Goal: Information Seeking & Learning: Learn about a topic

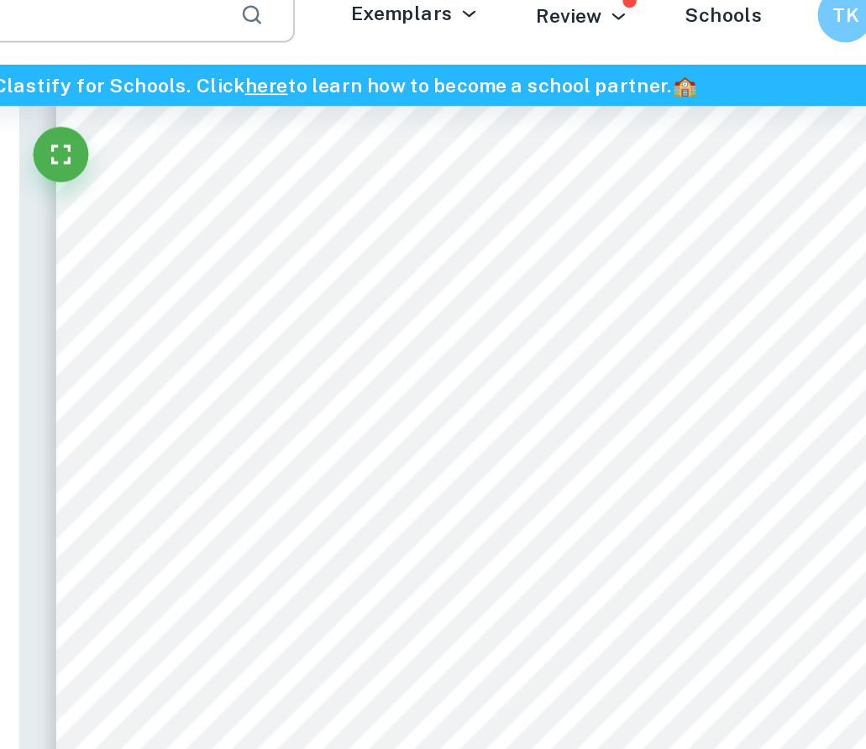
scroll to position [2400, 0]
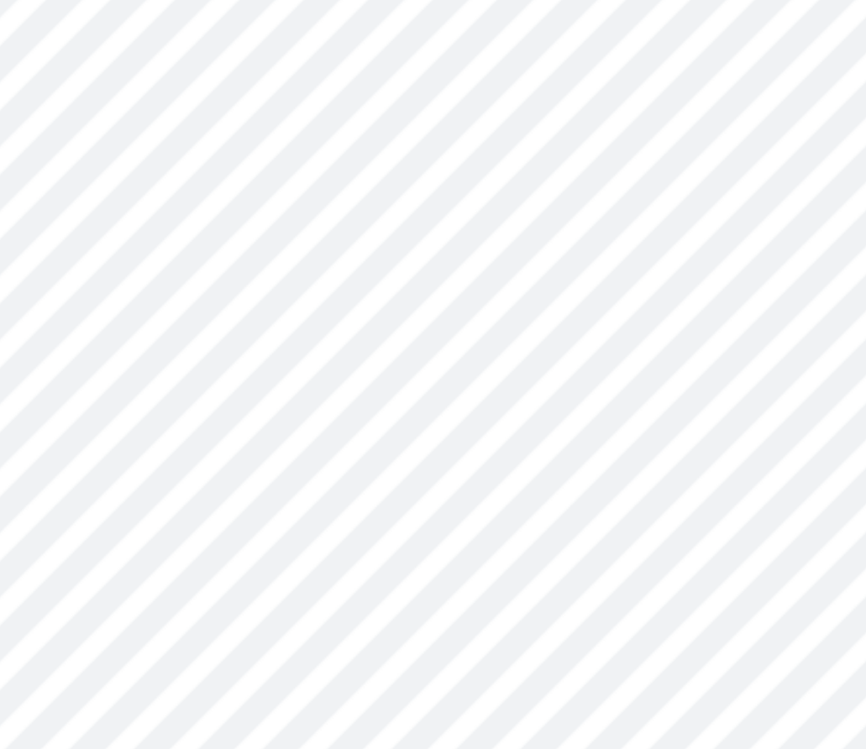
scroll to position [5220, 0]
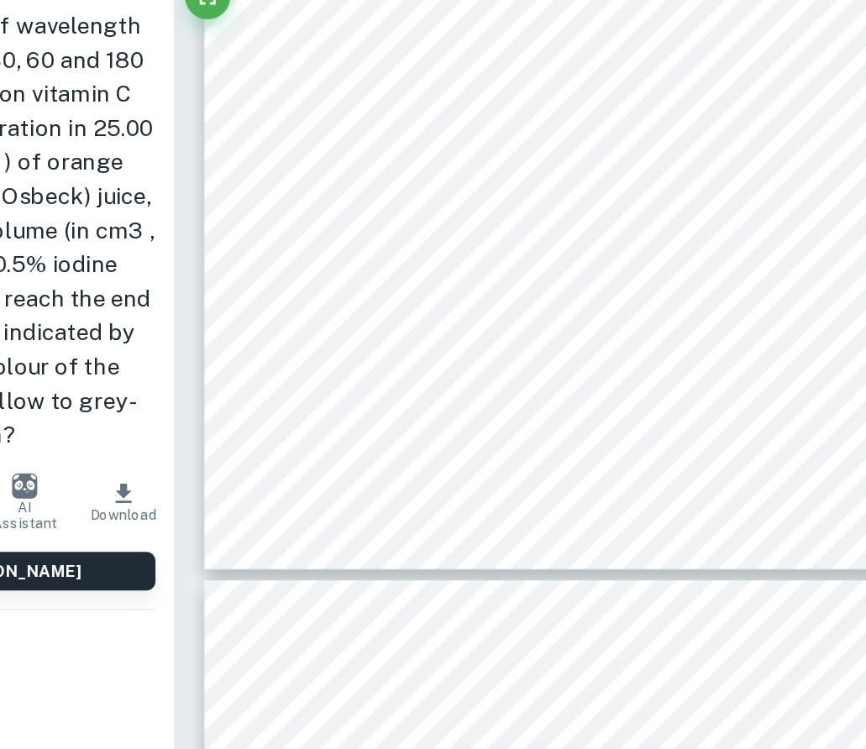
click at [635, 450] on span "beakers containing orange juice were exposed to ultraviolet light for 0 minutes…" at bounding box center [623, 454] width 376 height 10
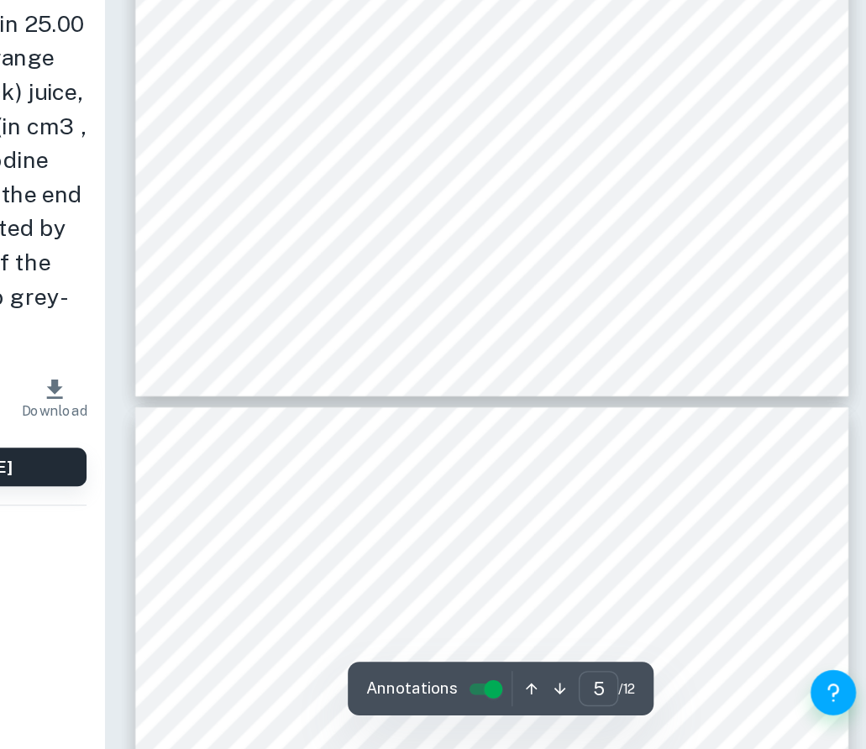
scroll to position [3493, 0]
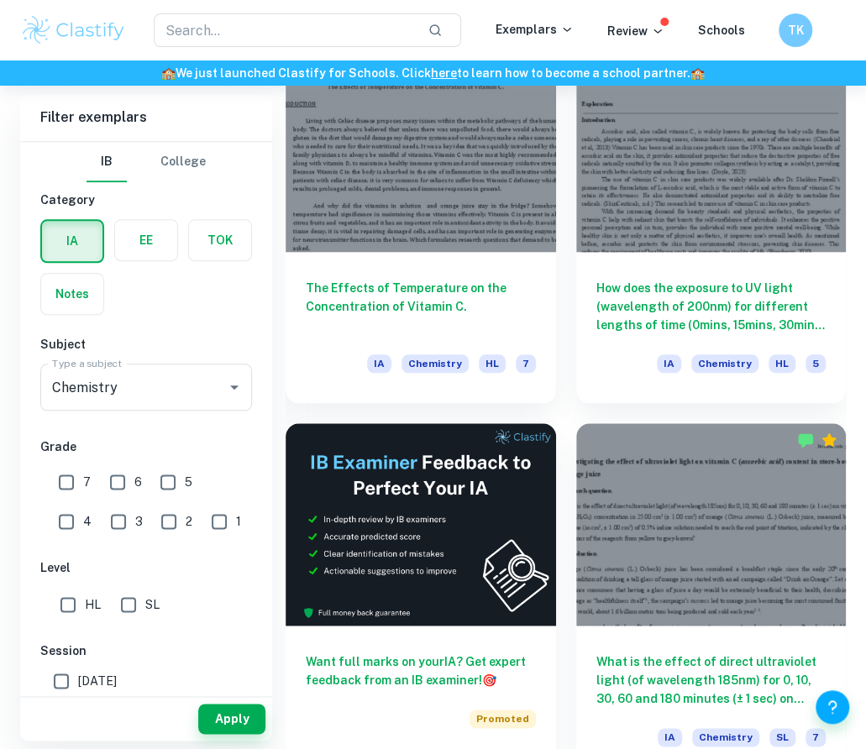
scroll to position [455, 0]
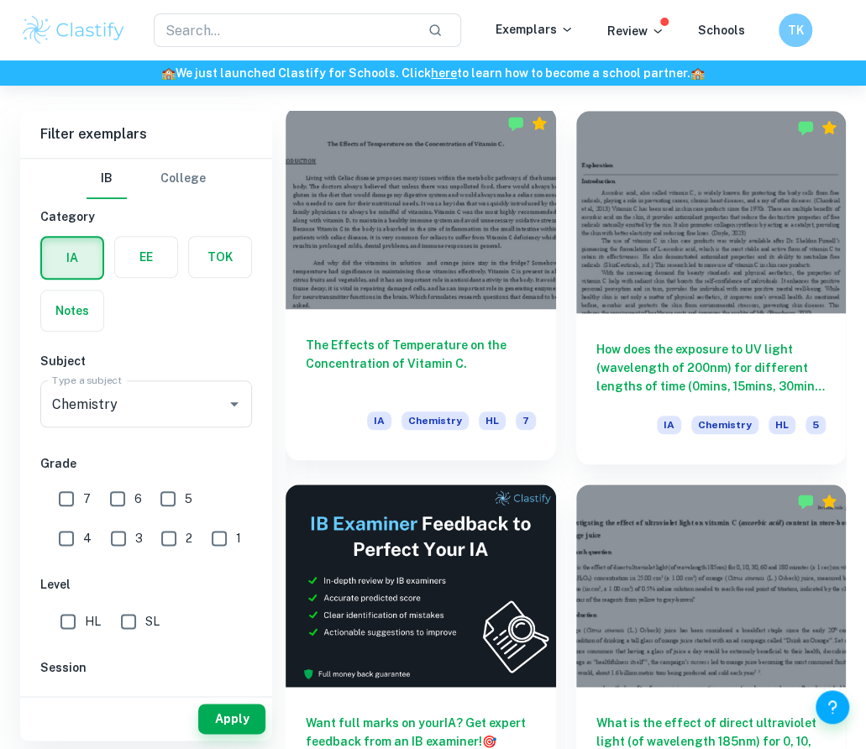
click at [520, 307] on div at bounding box center [421, 208] width 270 height 202
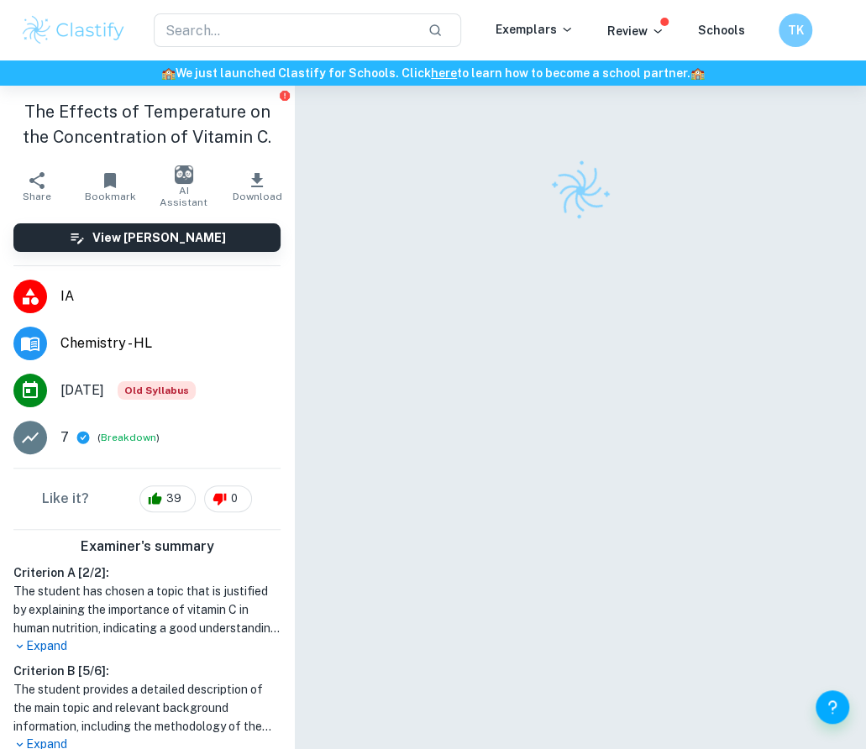
scroll to position [86, 0]
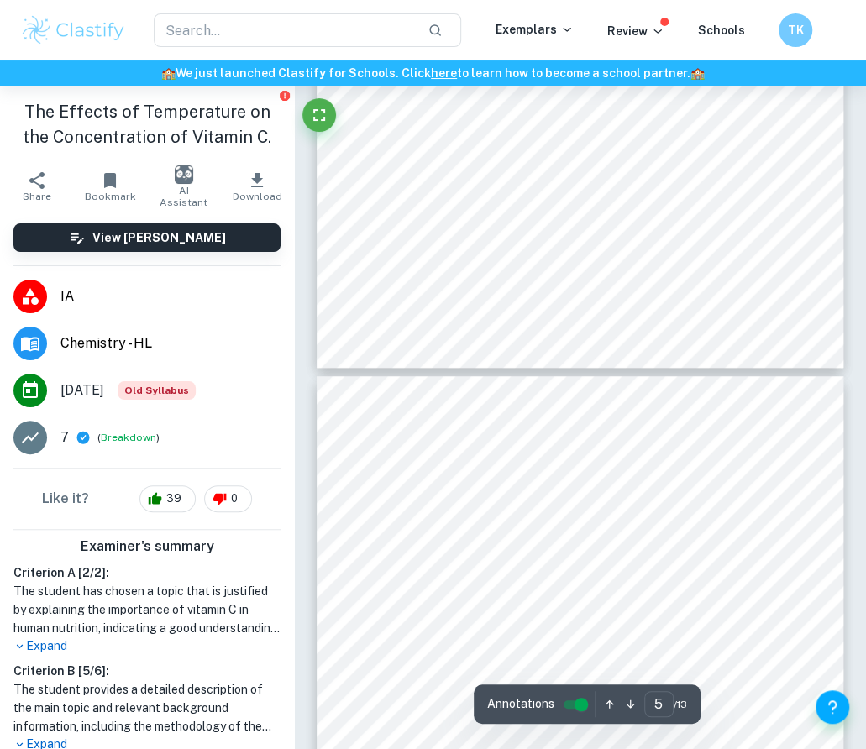
type input "4"
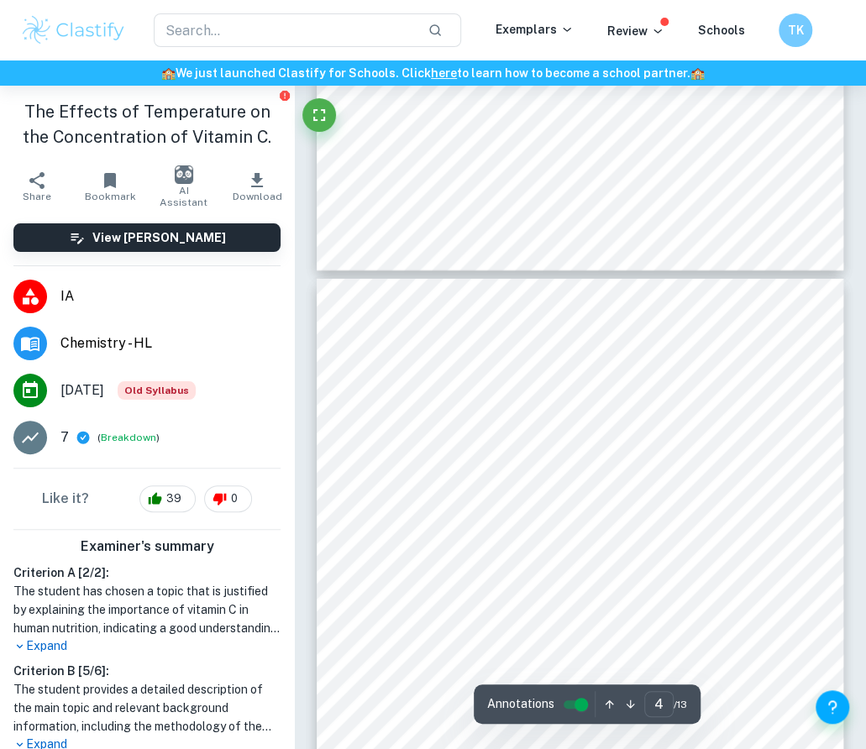
scroll to position [2166, 0]
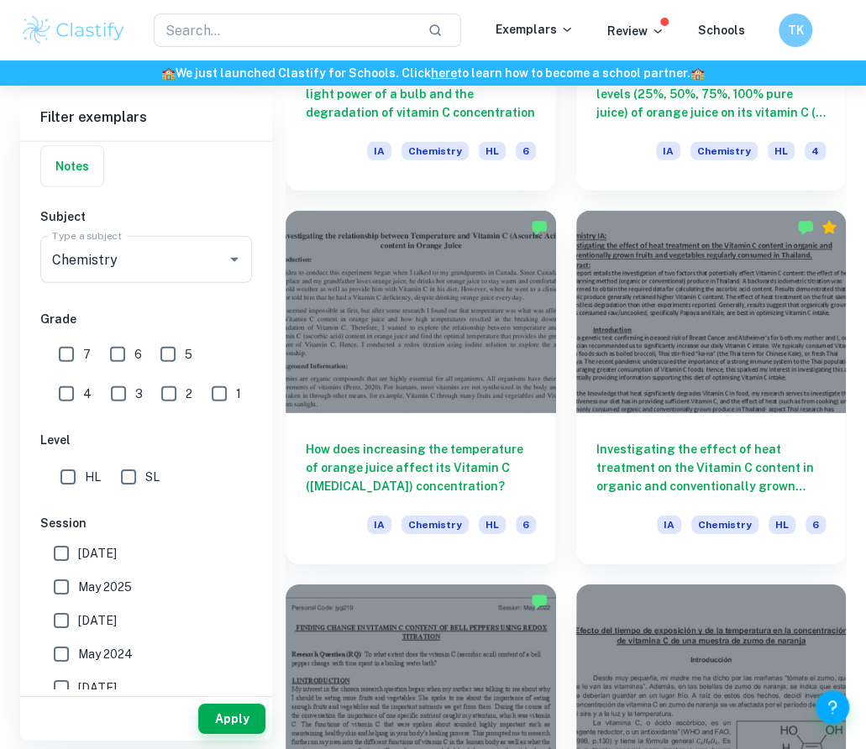
scroll to position [141, 0]
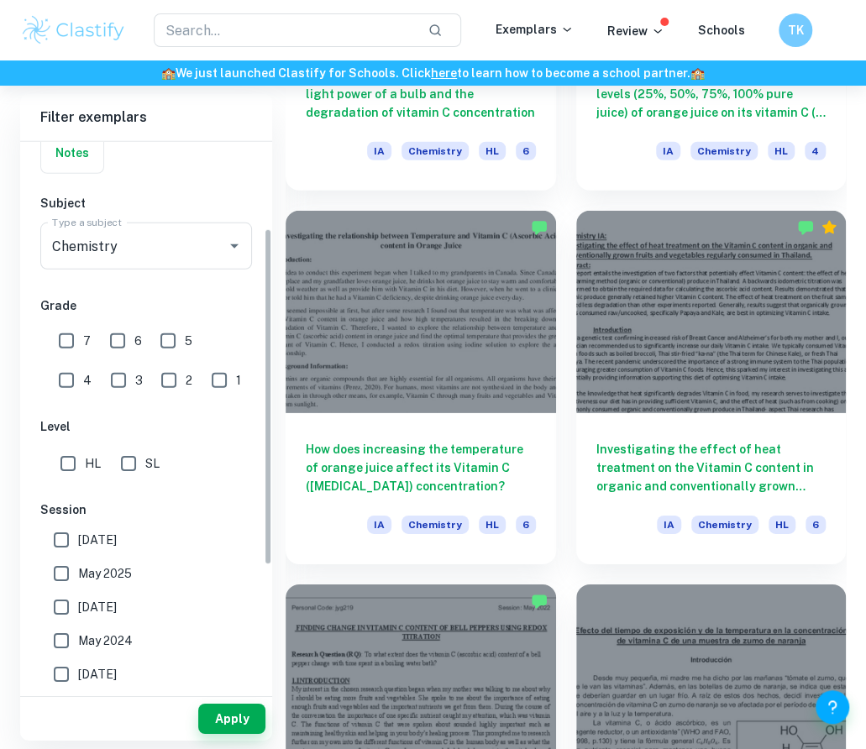
click at [138, 574] on label "May 2025" at bounding box center [142, 574] width 194 height 34
click at [78, 574] on input "May 2025" at bounding box center [62, 574] width 34 height 34
checkbox input "true"
click at [236, 731] on button "Apply" at bounding box center [231, 719] width 67 height 30
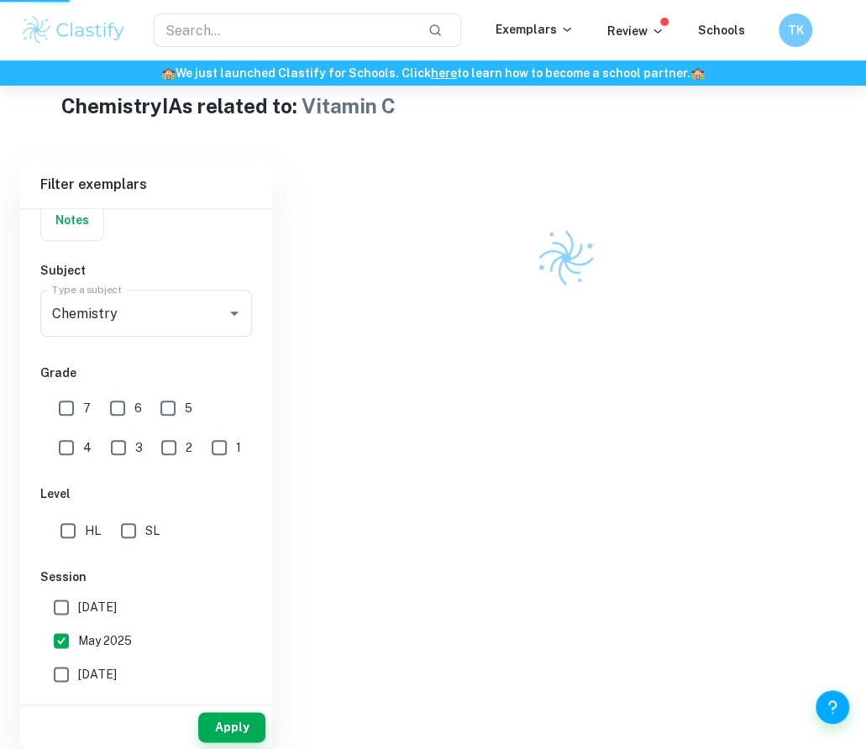
scroll to position [388, 0]
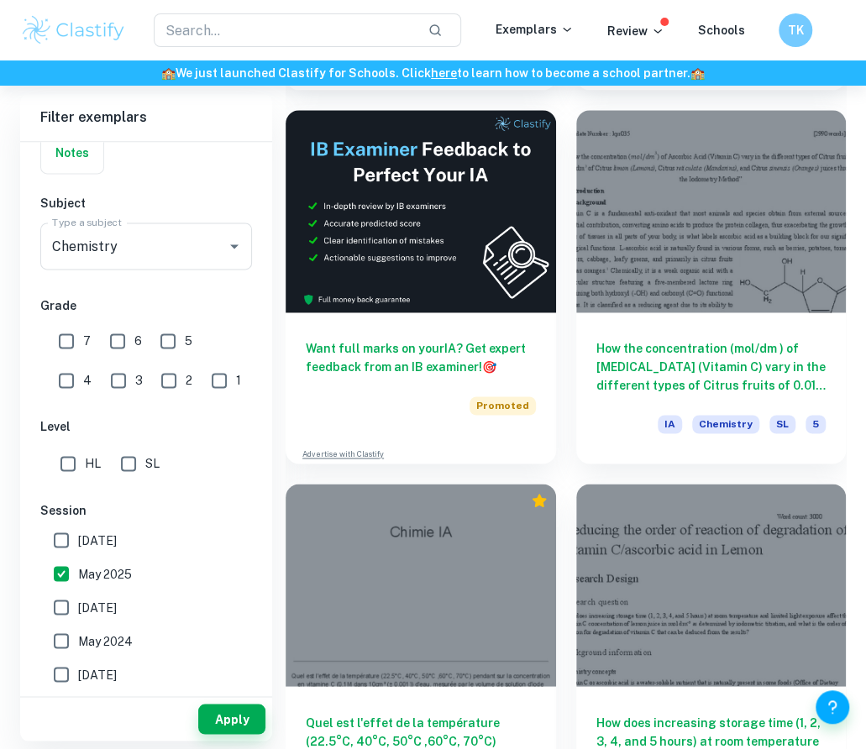
scroll to position [832, 0]
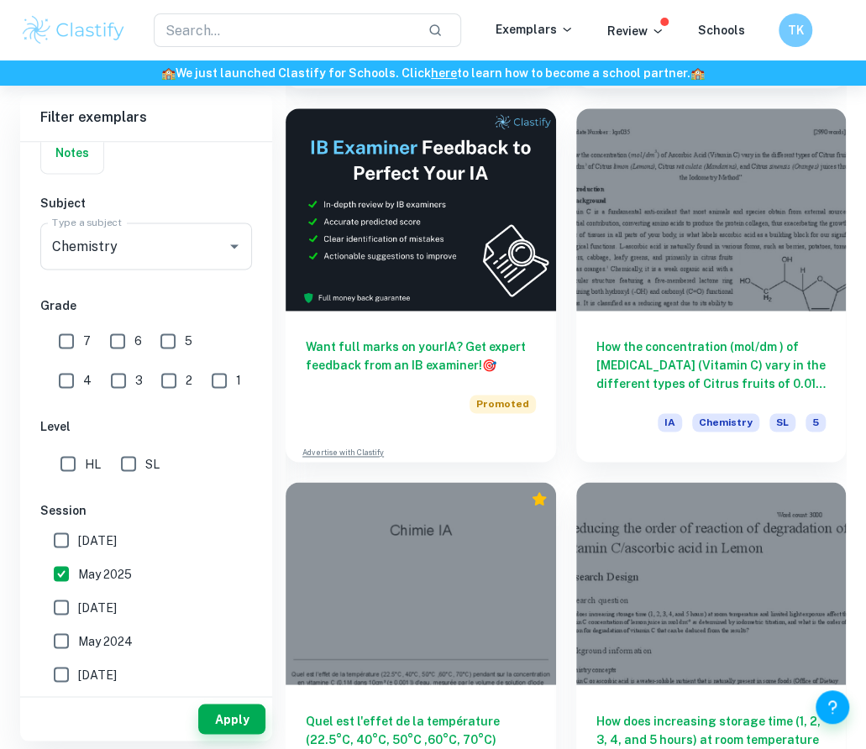
click at [75, 346] on input "7" at bounding box center [67, 341] width 34 height 34
checkbox input "true"
click at [228, 711] on button "Apply" at bounding box center [231, 719] width 67 height 30
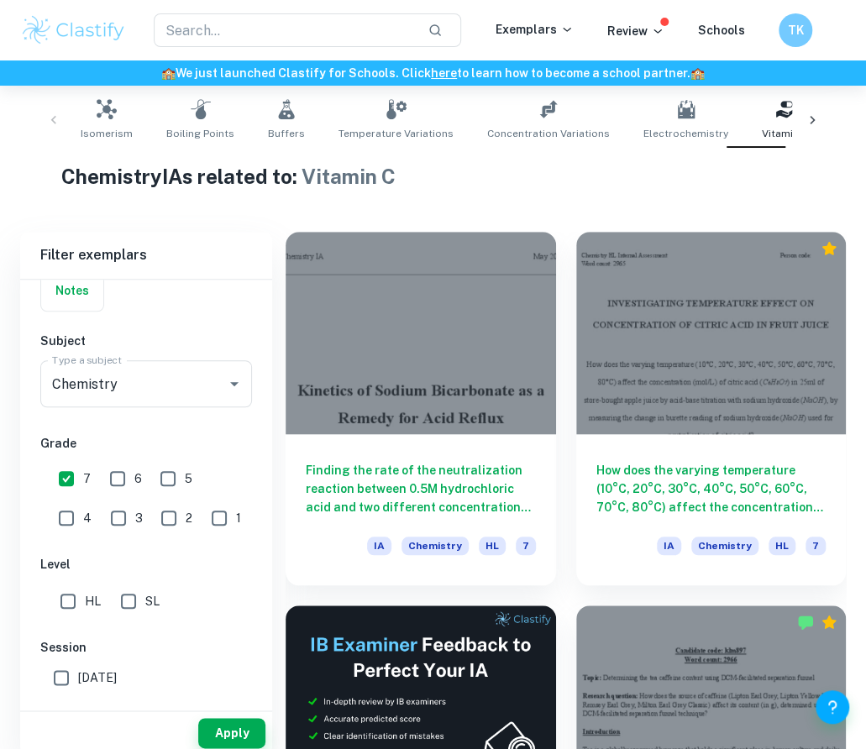
scroll to position [321, 0]
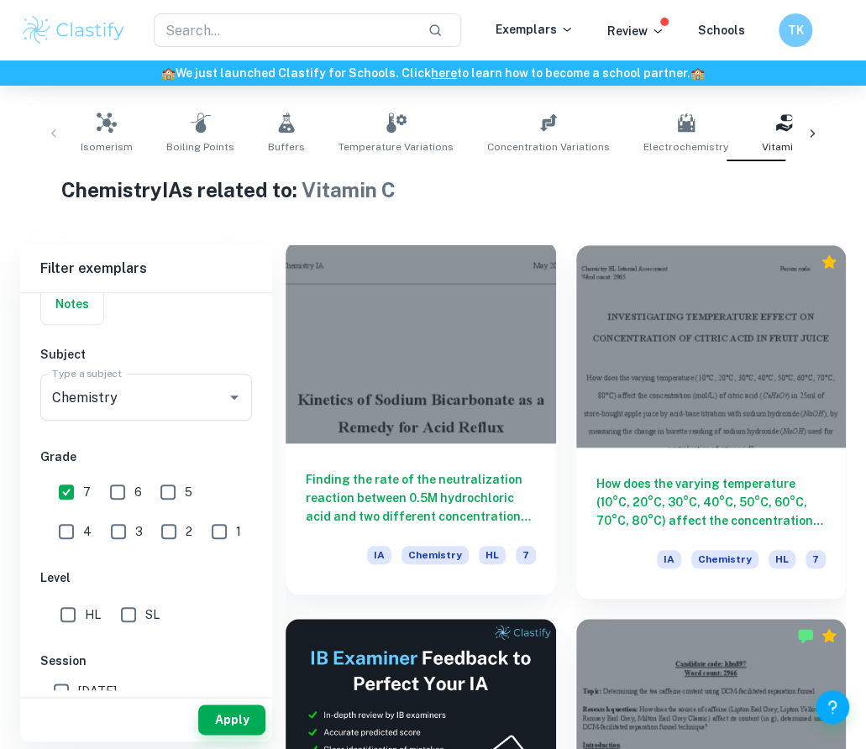
click at [483, 436] on div at bounding box center [421, 342] width 270 height 202
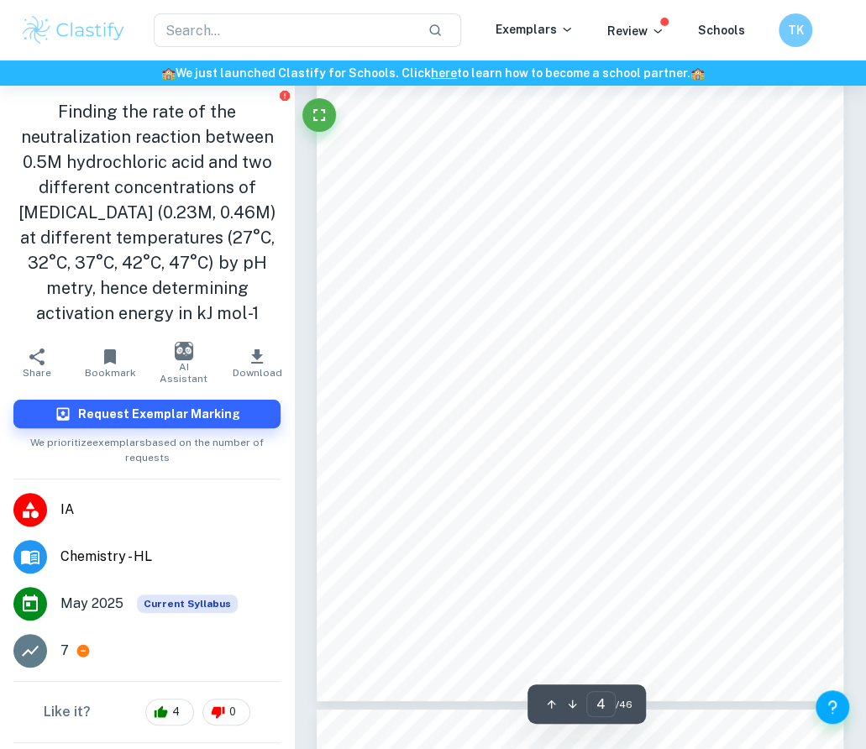
scroll to position [2149, 0]
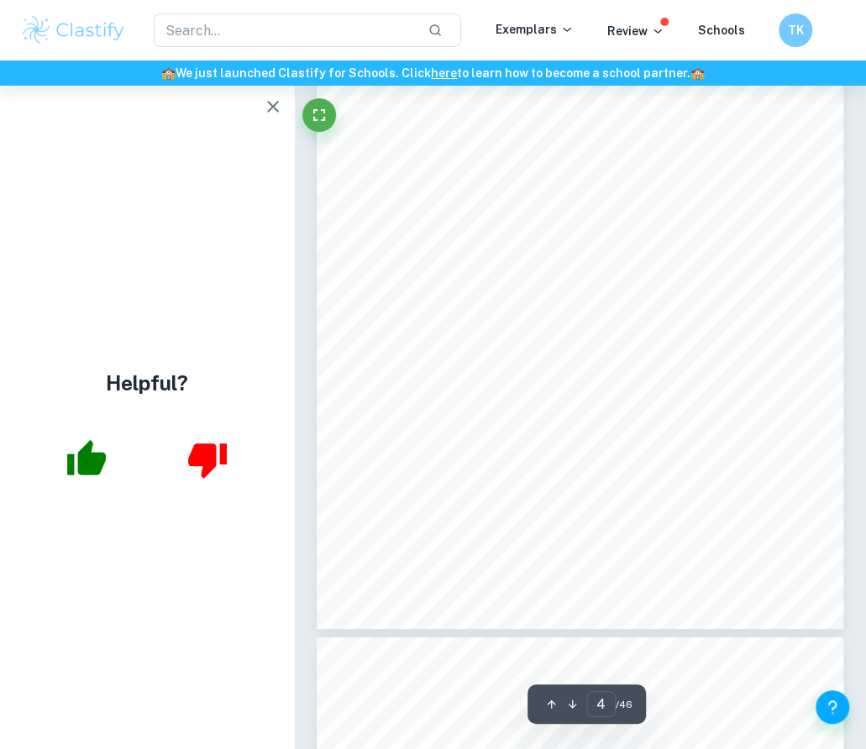
type input "5"
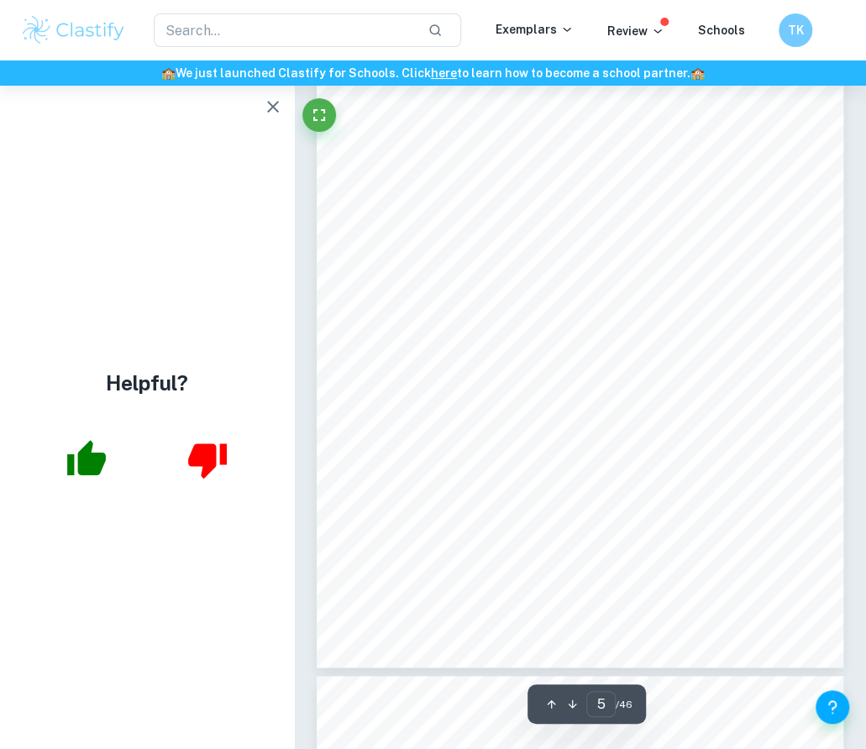
scroll to position [2883, 0]
